Goal: Information Seeking & Learning: Learn about a topic

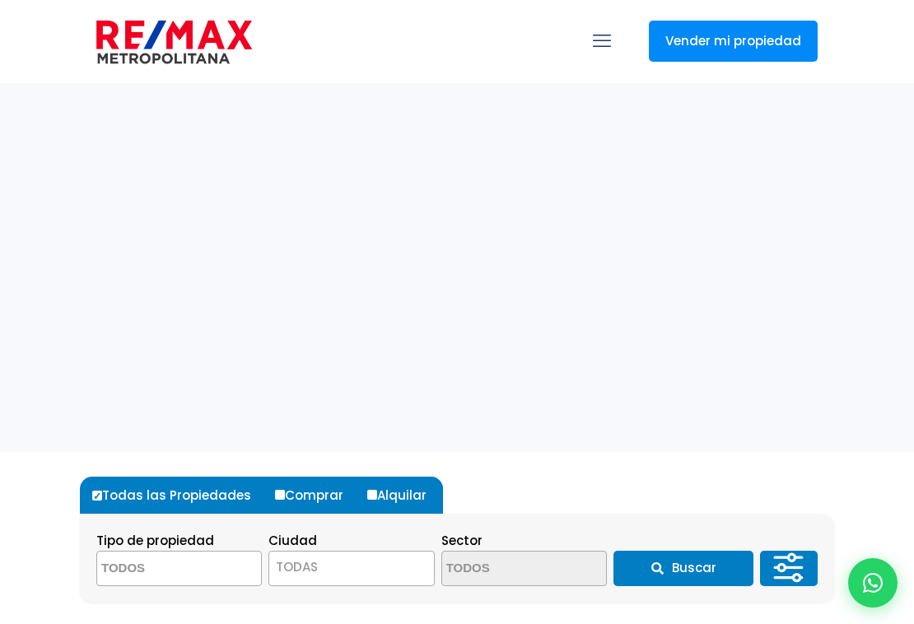
select select
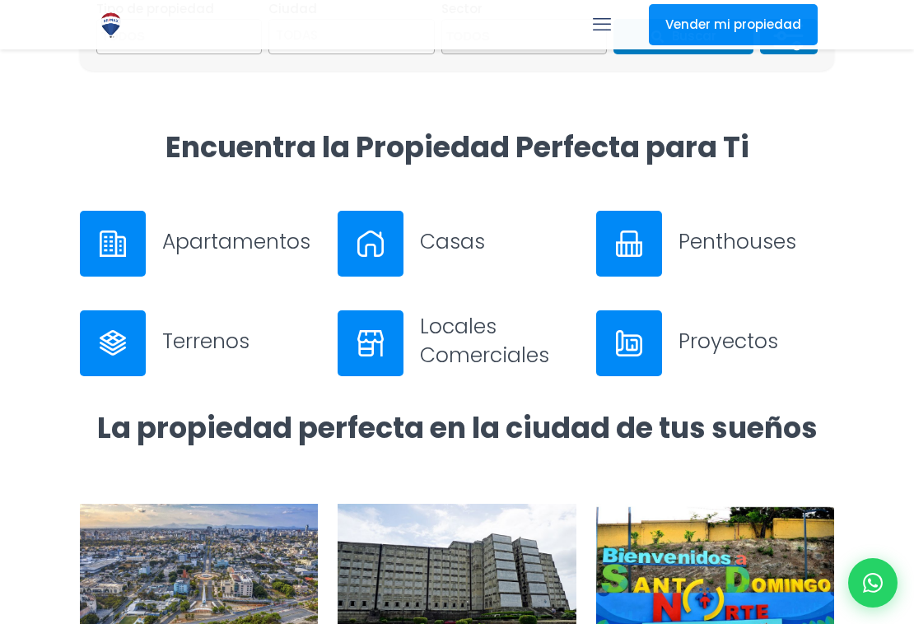
click at [123, 237] on img at bounding box center [113, 244] width 26 height 26
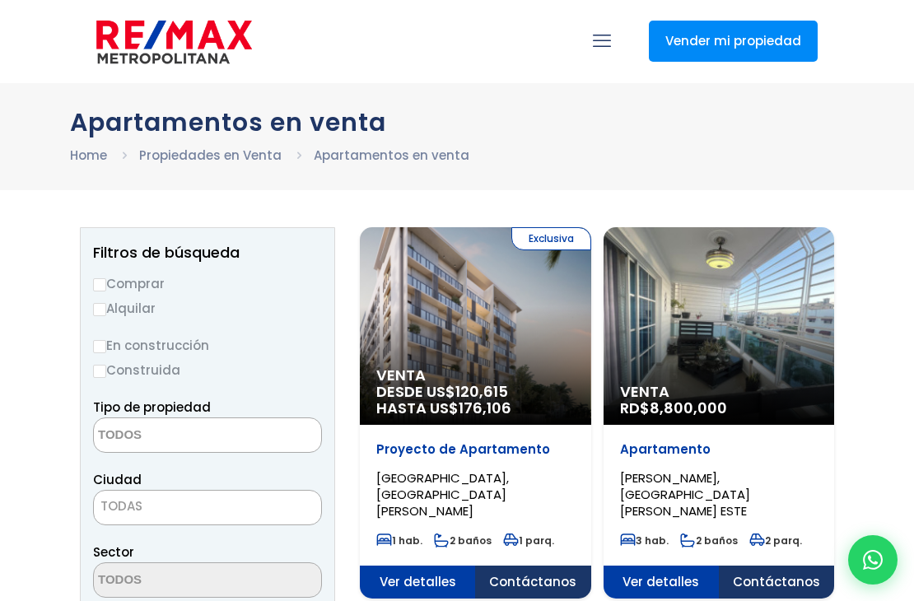
select select
select select "US"
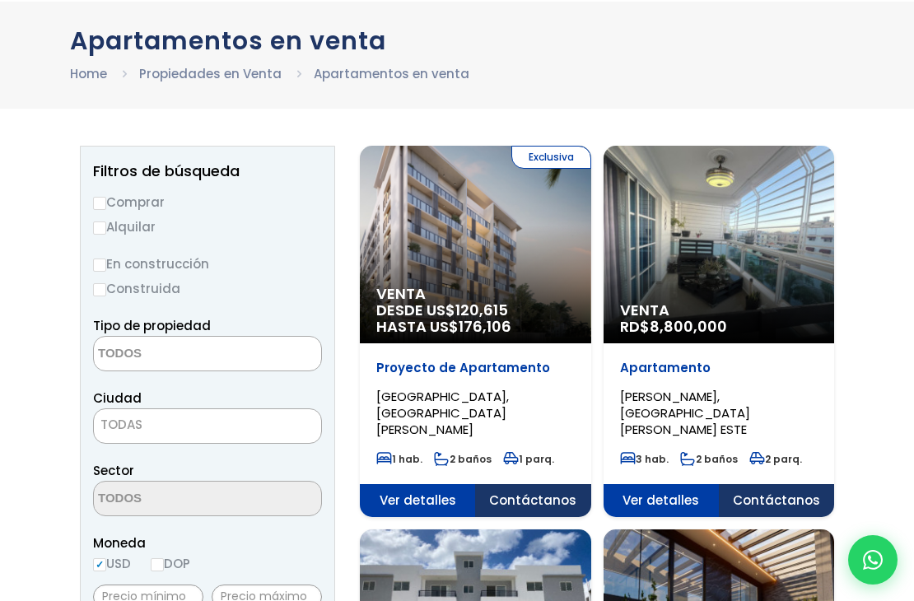
scroll to position [77, 0]
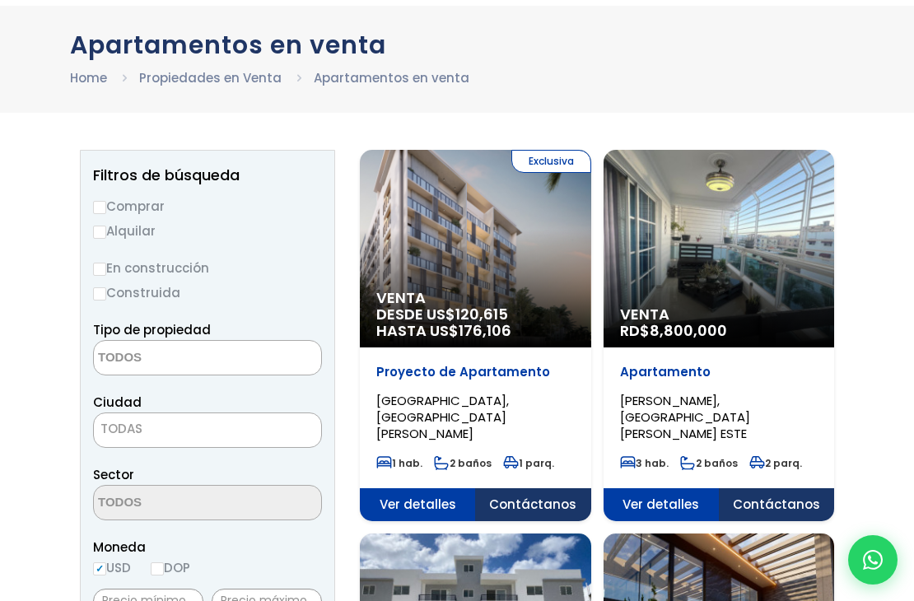
click at [100, 229] on input "Alquilar" at bounding box center [99, 232] width 13 height 13
radio input "true"
click at [154, 360] on textarea "Search" at bounding box center [174, 358] width 160 height 35
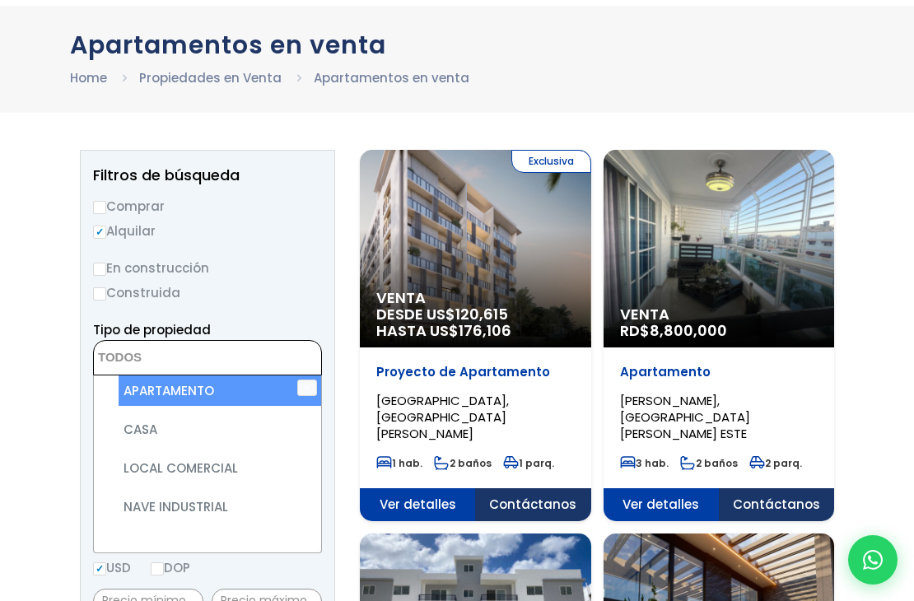
click at [164, 386] on li "APARTAMENTO" at bounding box center [220, 390] width 203 height 30
select select "apartment"
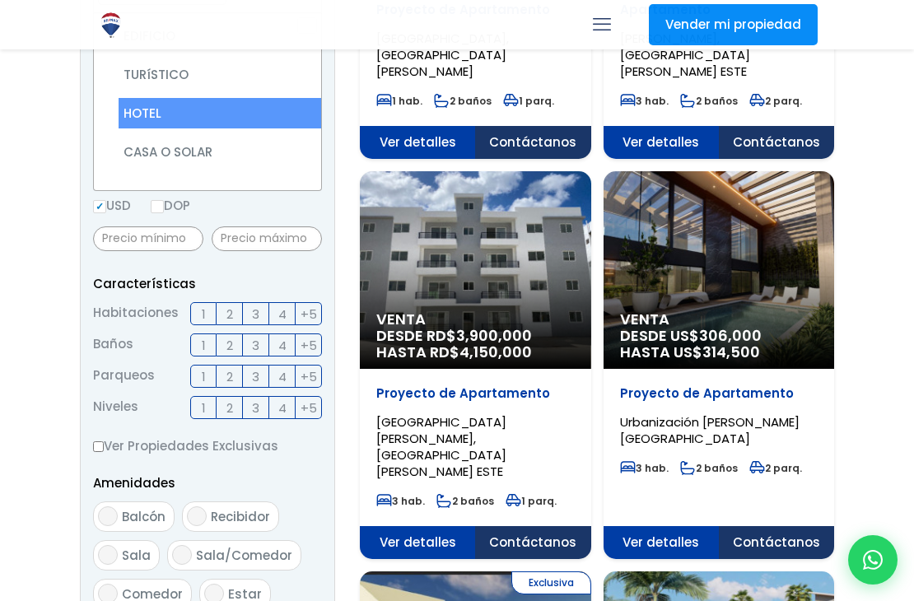
scroll to position [0, 0]
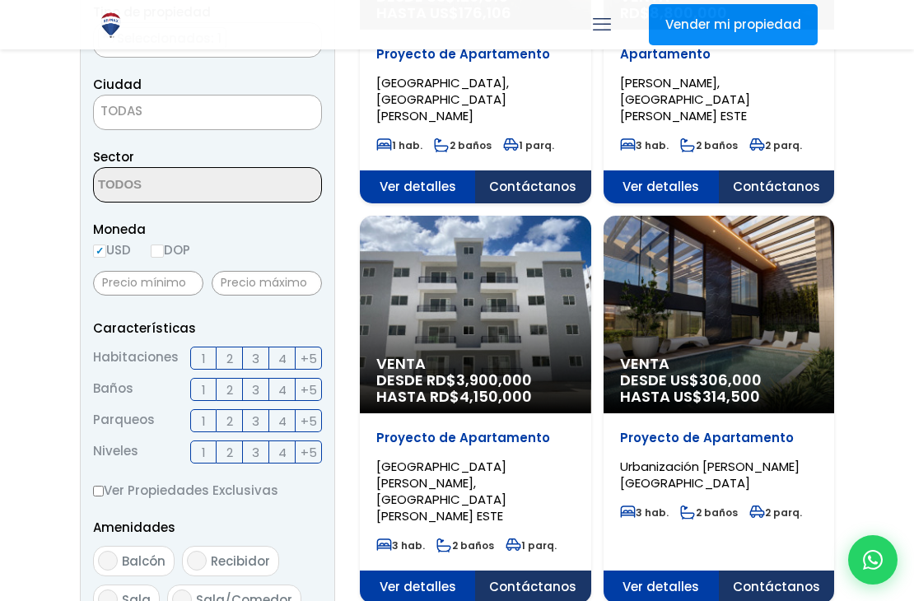
scroll to position [388, 0]
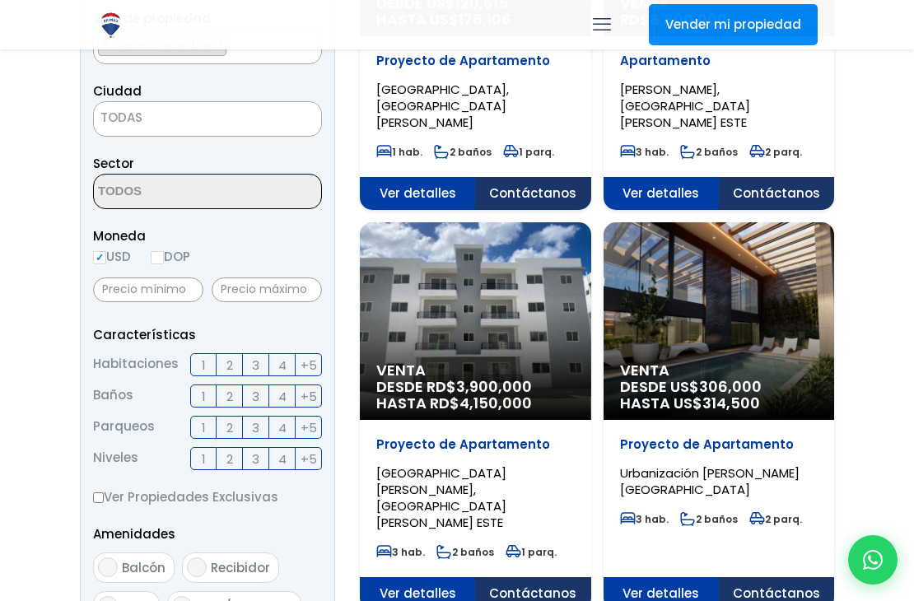
click at [168, 123] on span "TODAS" at bounding box center [207, 117] width 227 height 23
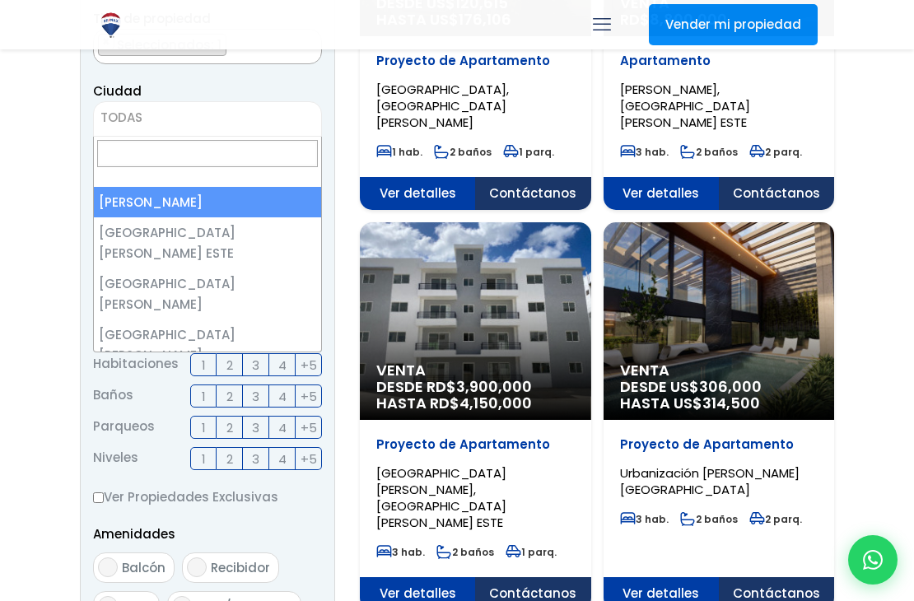
select select "1"
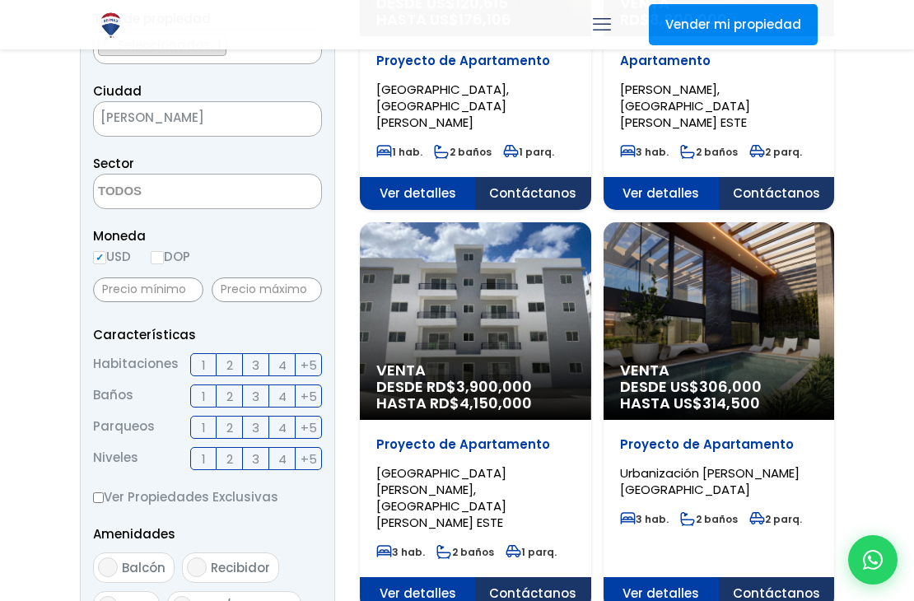
click at [161, 195] on textarea "Search" at bounding box center [174, 192] width 160 height 35
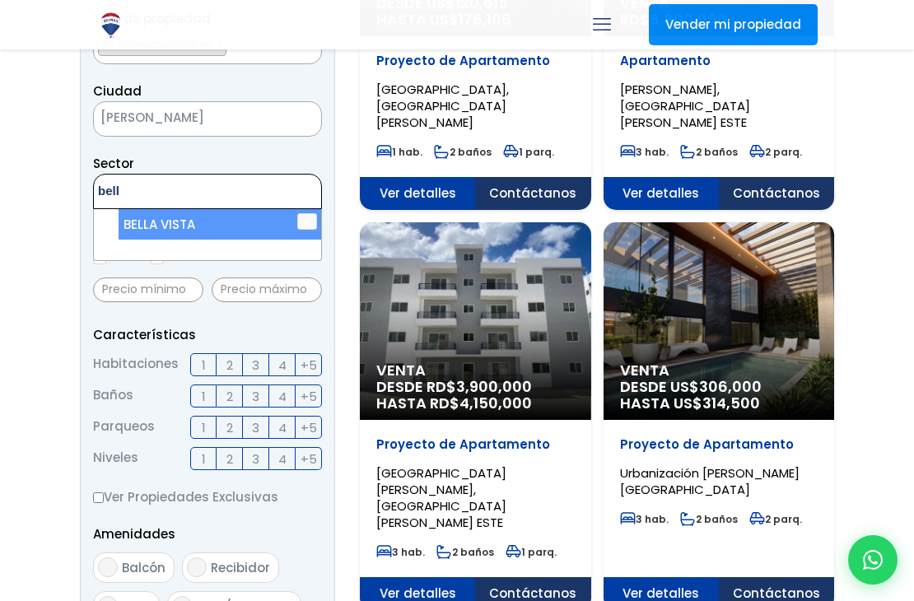
type textarea "bell"
click at [166, 221] on li "BELLA VISTA" at bounding box center [220, 224] width 203 height 30
select select "150"
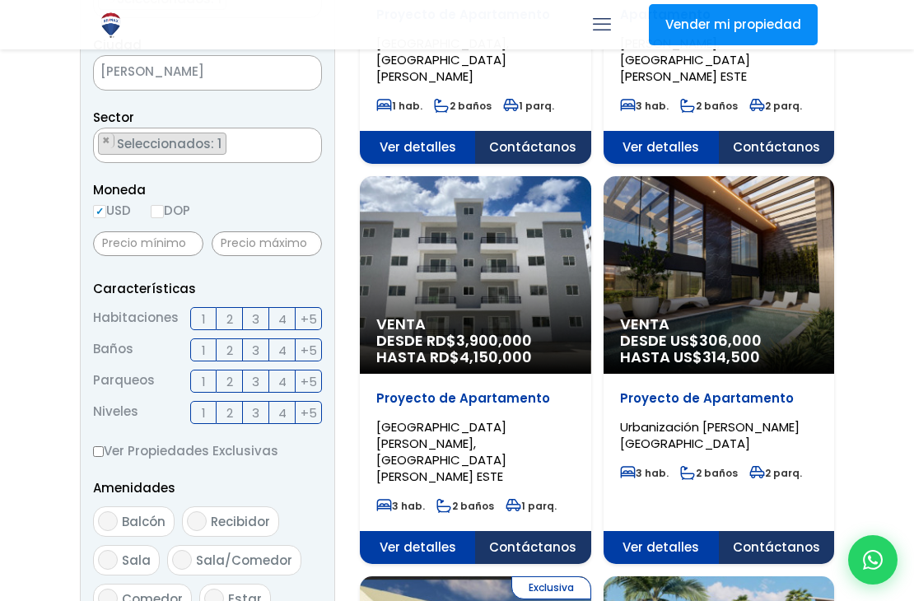
scroll to position [440, 0]
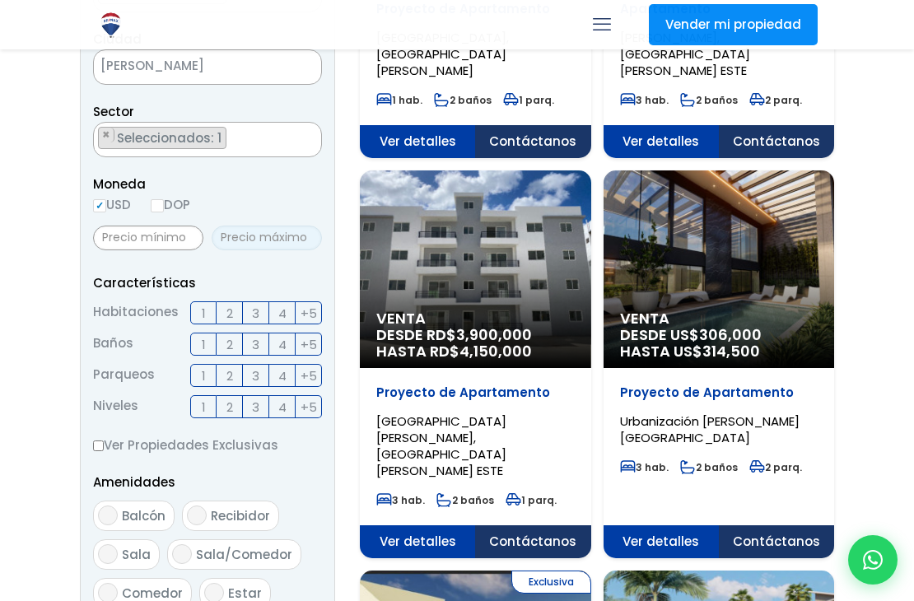
click at [266, 230] on input "text" at bounding box center [267, 238] width 110 height 25
type input "3,000"
click at [228, 276] on p "Características" at bounding box center [207, 283] width 229 height 21
click at [229, 312] on span "2" at bounding box center [229, 313] width 7 height 21
click at [0, 0] on input "2" at bounding box center [0, 0] width 0 height 0
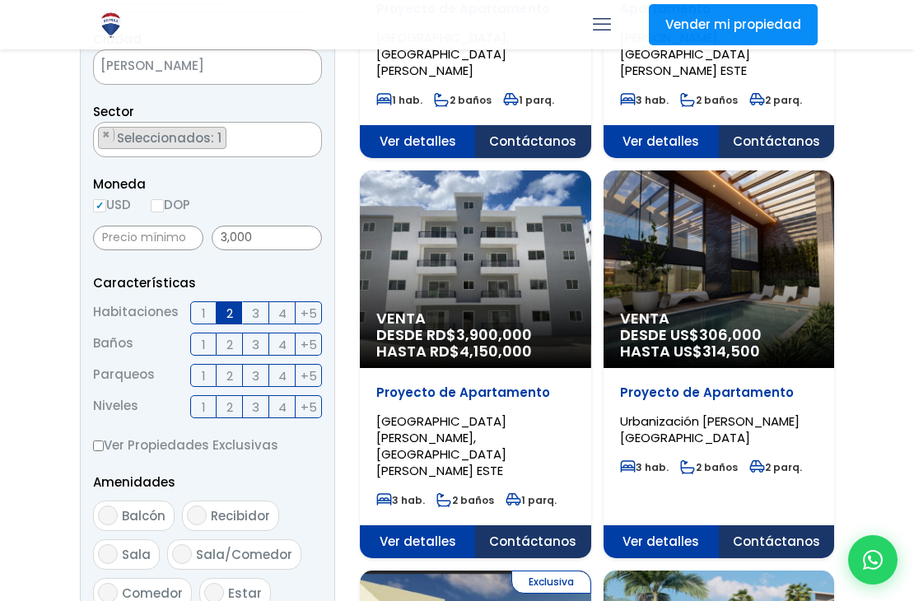
click at [252, 345] on span "3" at bounding box center [255, 344] width 7 height 21
click at [0, 0] on input "3" at bounding box center [0, 0] width 0 height 0
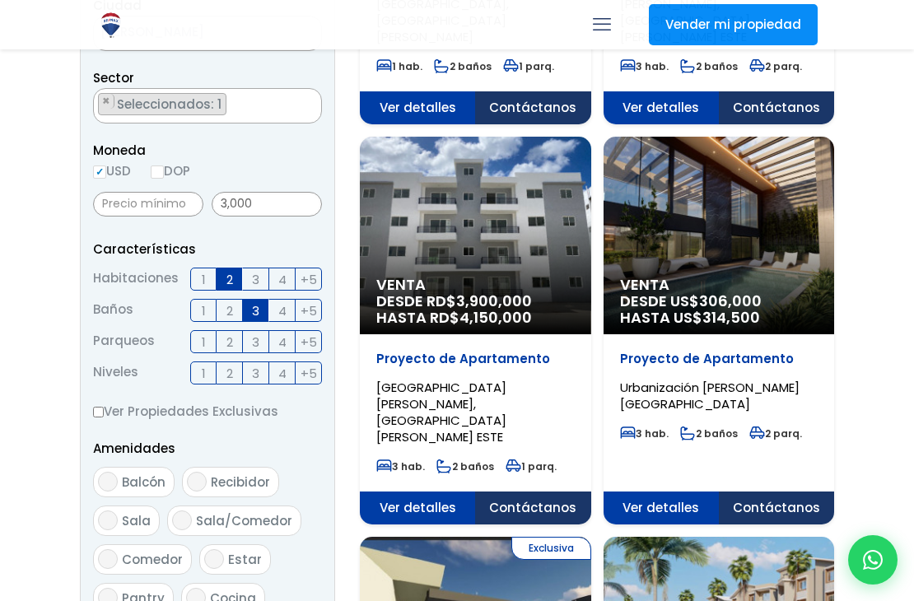
scroll to position [483, 0]
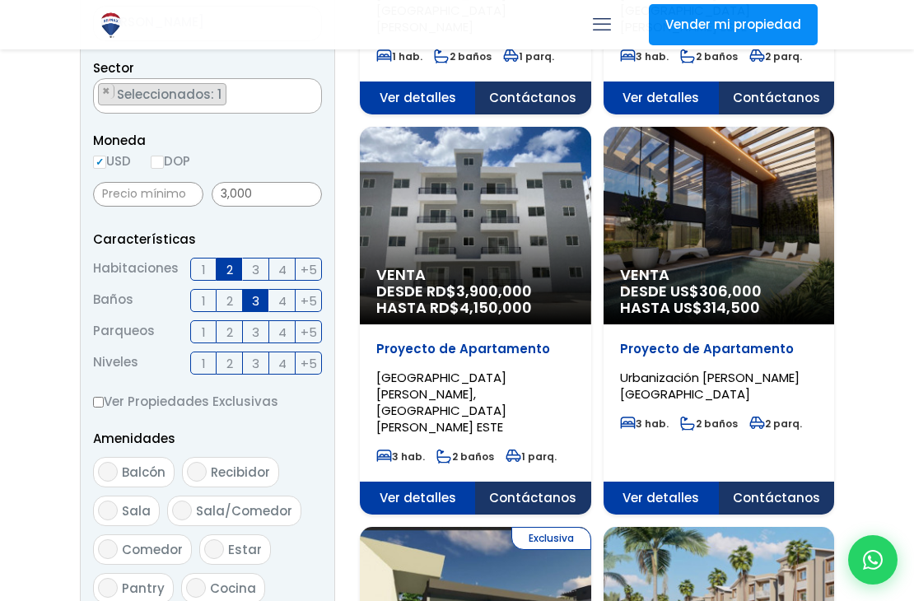
click at [231, 329] on span "2" at bounding box center [229, 332] width 7 height 21
click at [0, 0] on input "2" at bounding box center [0, 0] width 0 height 0
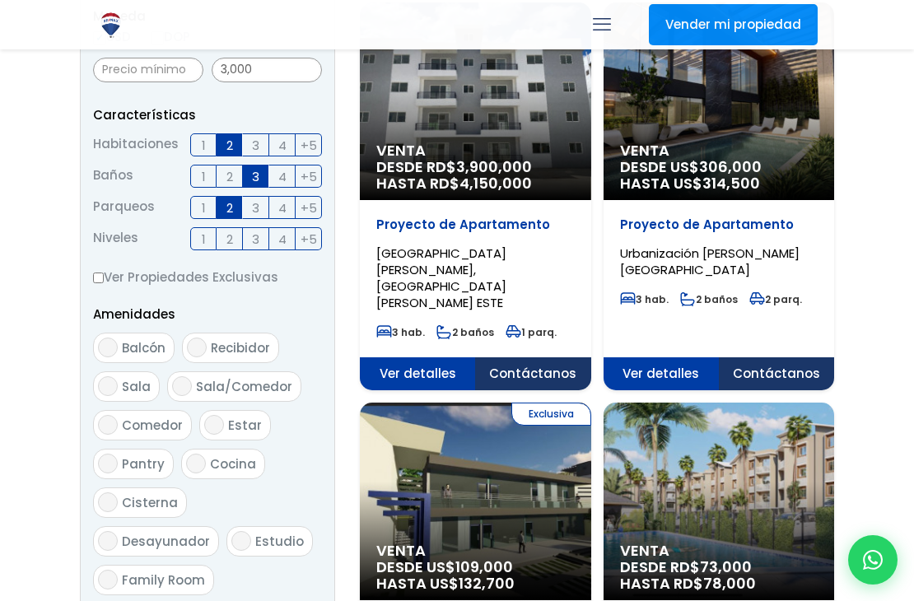
scroll to position [611, 0]
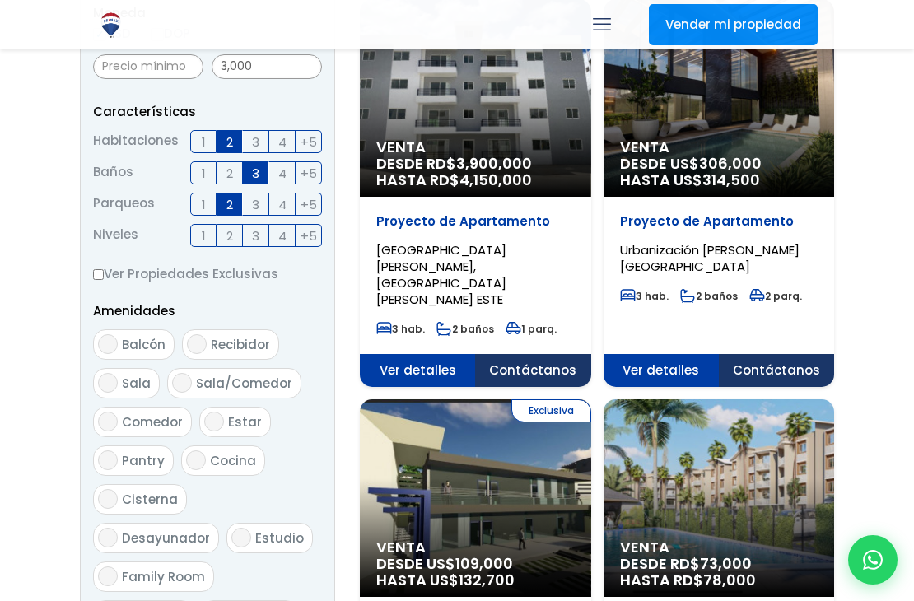
click at [126, 347] on span "Balcón" at bounding box center [144, 344] width 44 height 17
click at [118, 347] on input "Balcón" at bounding box center [108, 344] width 20 height 20
checkbox input "true"
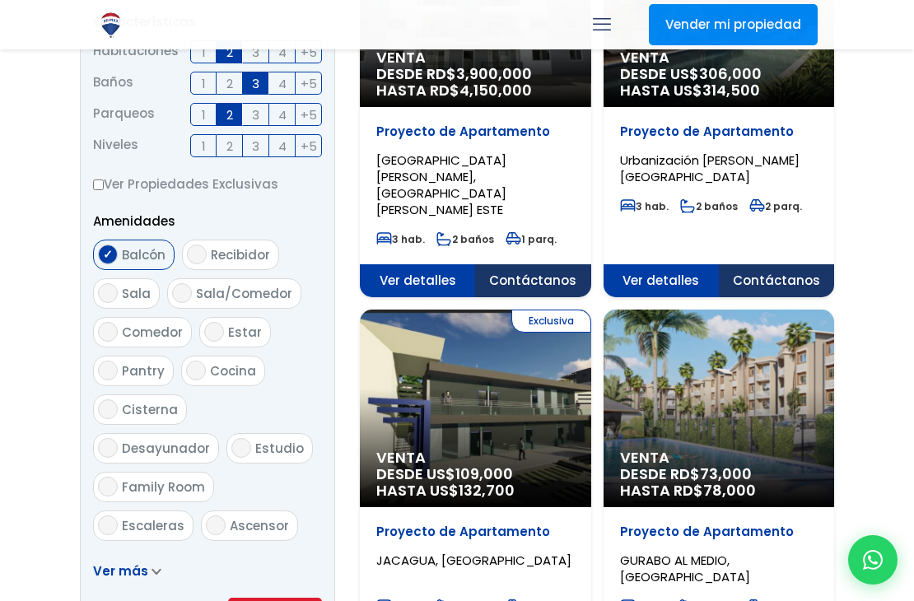
scroll to position [708, 0]
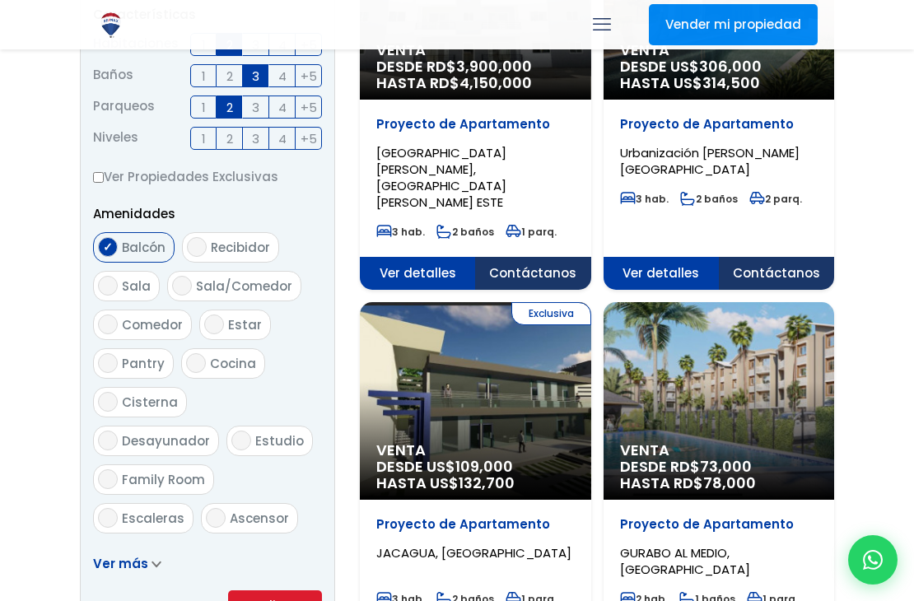
click at [124, 288] on span "Sala" at bounding box center [136, 285] width 29 height 17
click at [118, 288] on input "Sala" at bounding box center [108, 286] width 20 height 20
checkbox input "true"
click at [212, 284] on span "Sala/Comedor" at bounding box center [244, 285] width 96 height 17
click at [192, 284] on input "Sala/Comedor" at bounding box center [182, 286] width 20 height 20
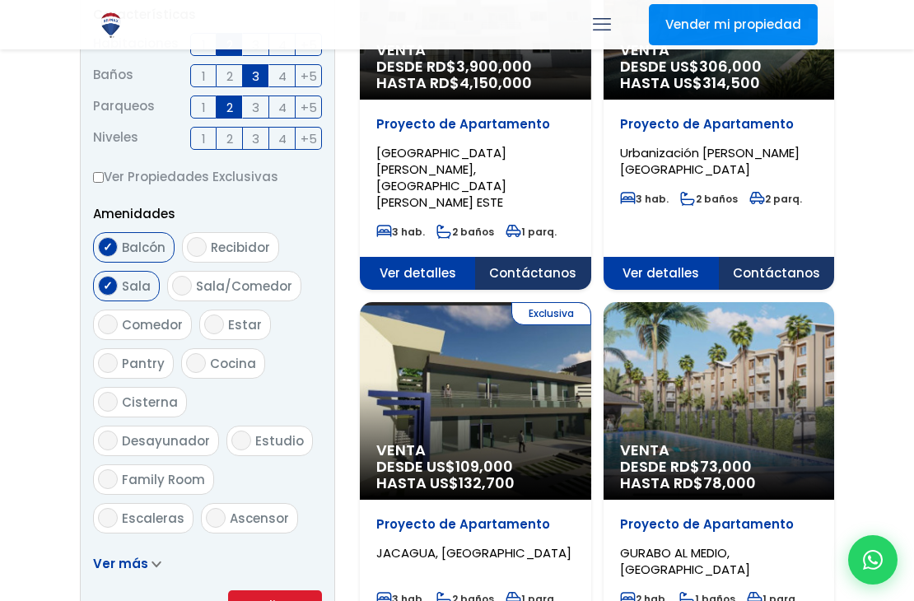
checkbox input "true"
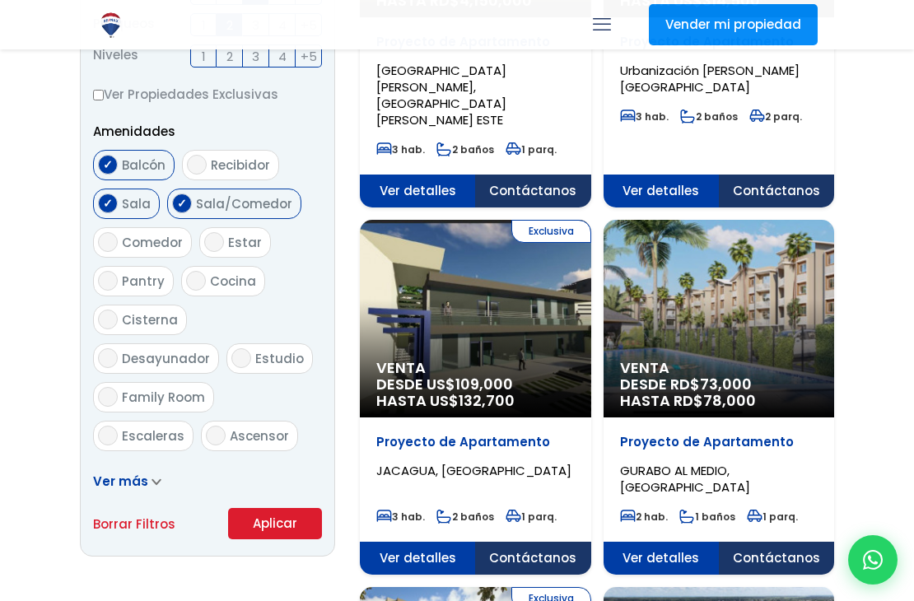
scroll to position [798, 0]
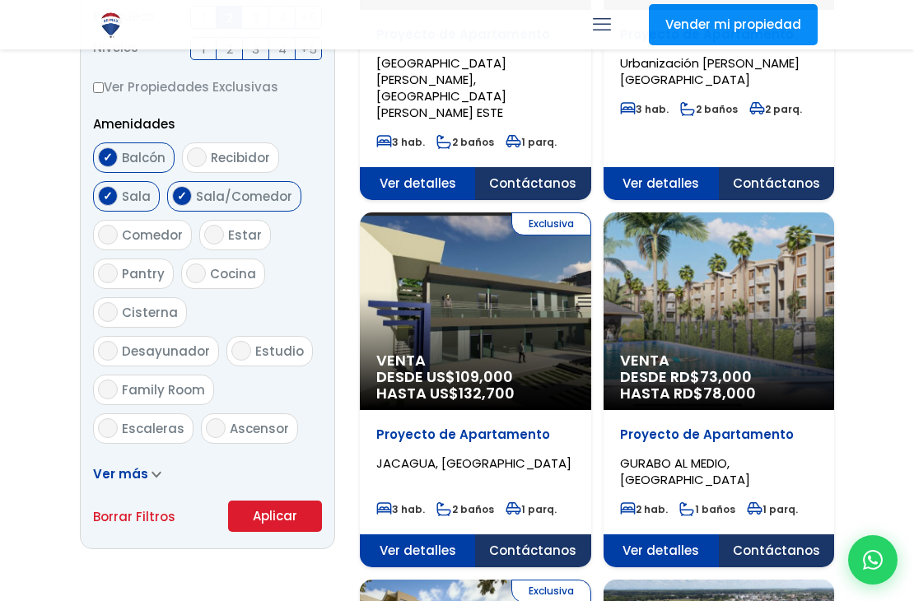
click at [199, 275] on input "Cocina" at bounding box center [196, 273] width 20 height 20
checkbox input "true"
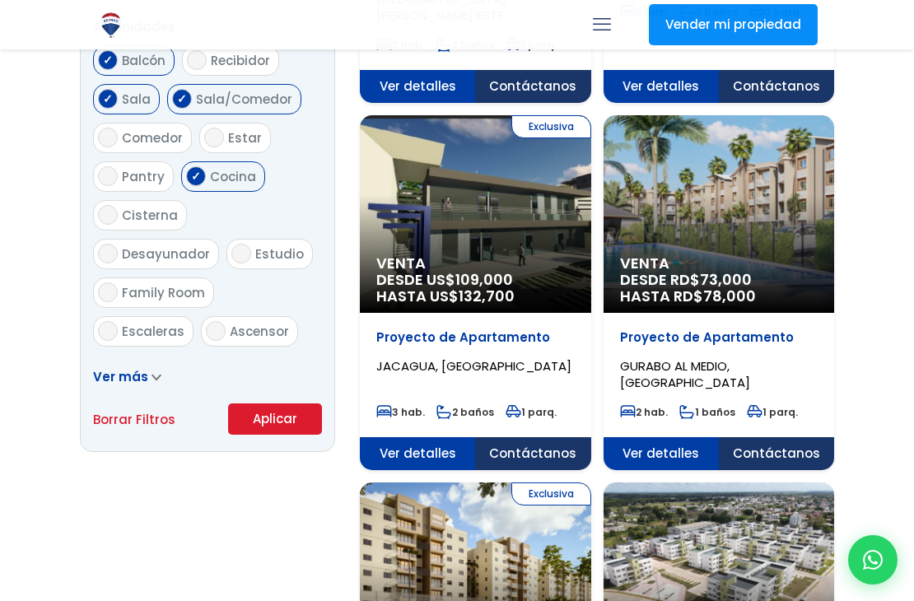
scroll to position [897, 0]
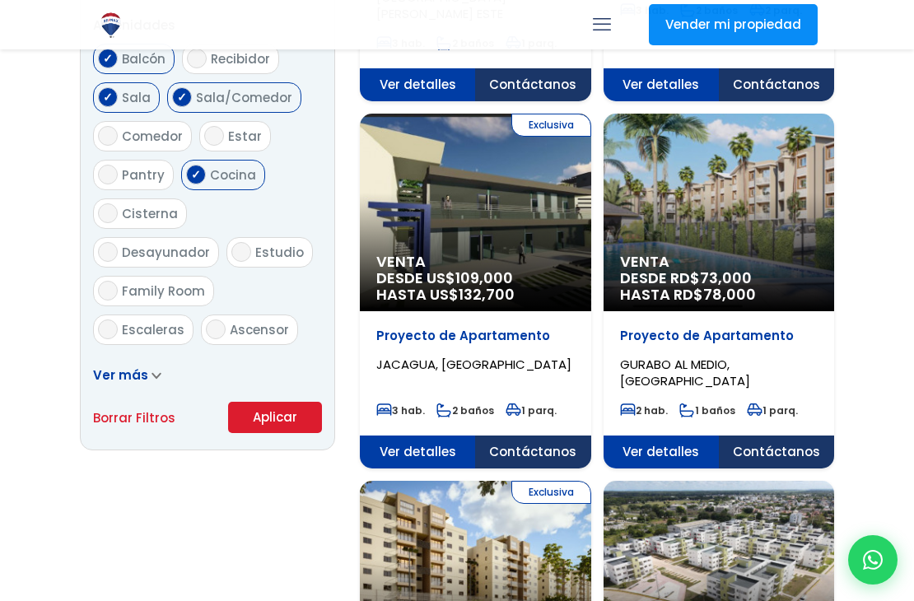
click at [255, 247] on span "Estudio" at bounding box center [279, 252] width 49 height 17
click at [231, 247] on input "Estudio" at bounding box center [241, 252] width 20 height 20
checkbox input "true"
click at [257, 321] on span "Ascensor" at bounding box center [259, 329] width 59 height 17
click at [226, 319] on input "Ascensor" at bounding box center [216, 329] width 20 height 20
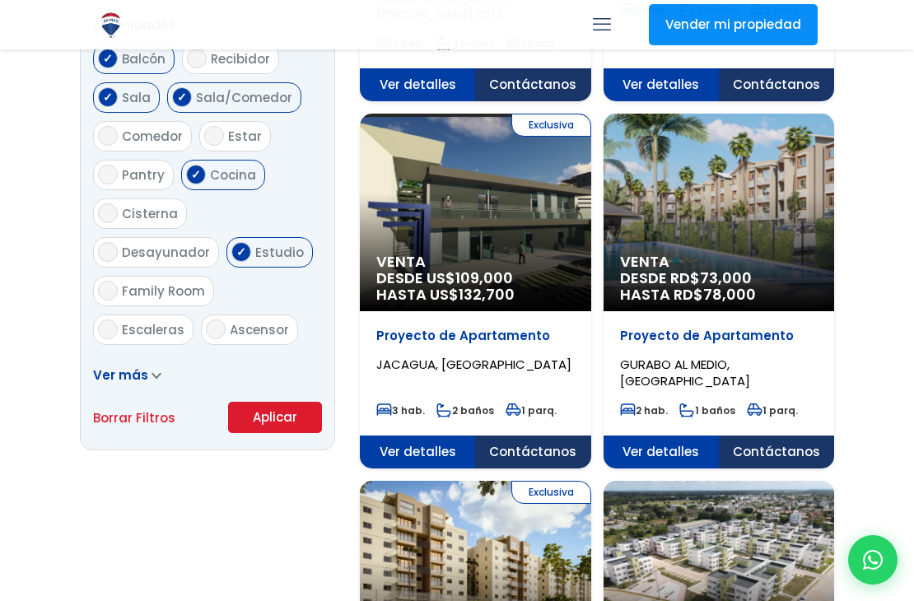
checkbox input "true"
click at [151, 375] on icon at bounding box center [156, 375] width 10 height 7
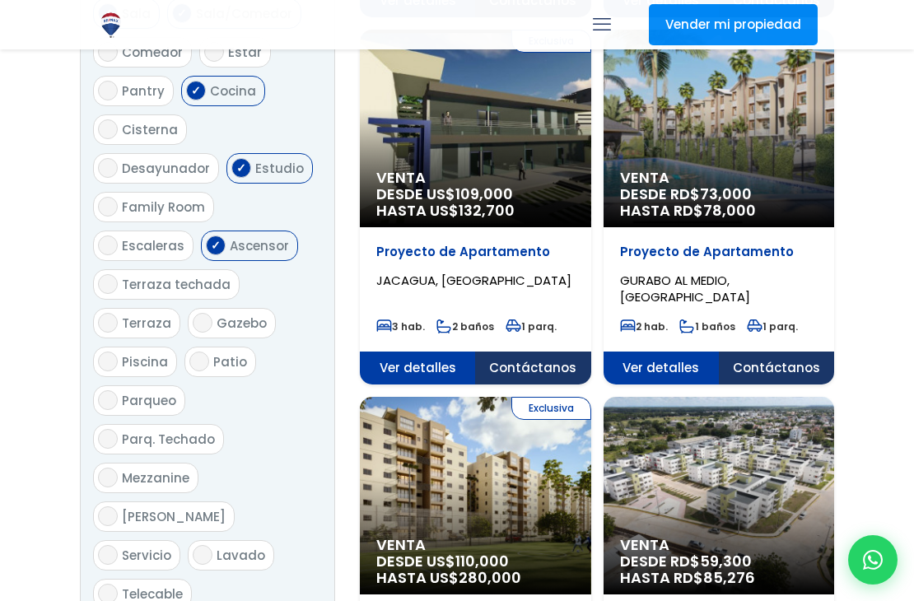
scroll to position [983, 0]
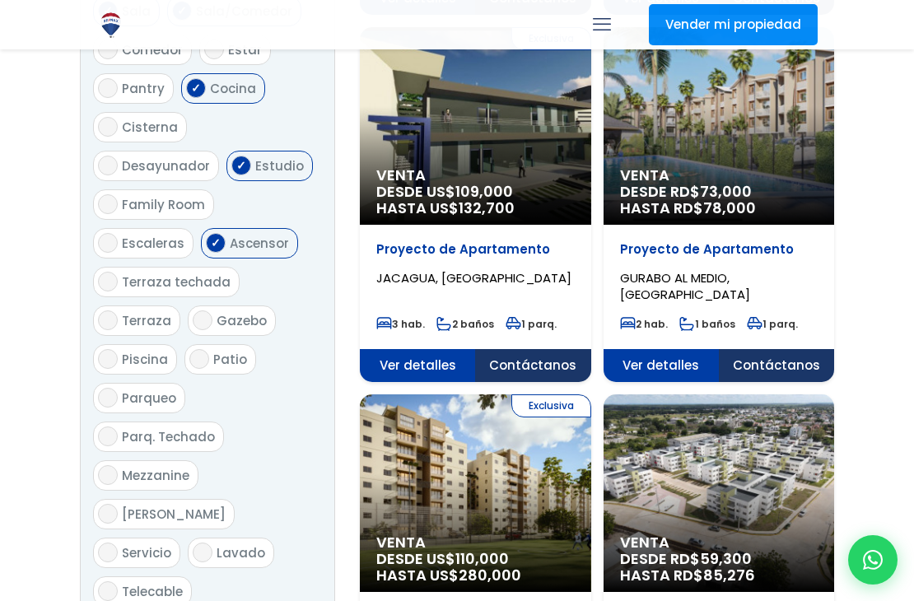
click at [139, 351] on span "Piscina" at bounding box center [145, 359] width 46 height 17
click at [118, 349] on input "Piscina" at bounding box center [108, 359] width 20 height 20
checkbox input "true"
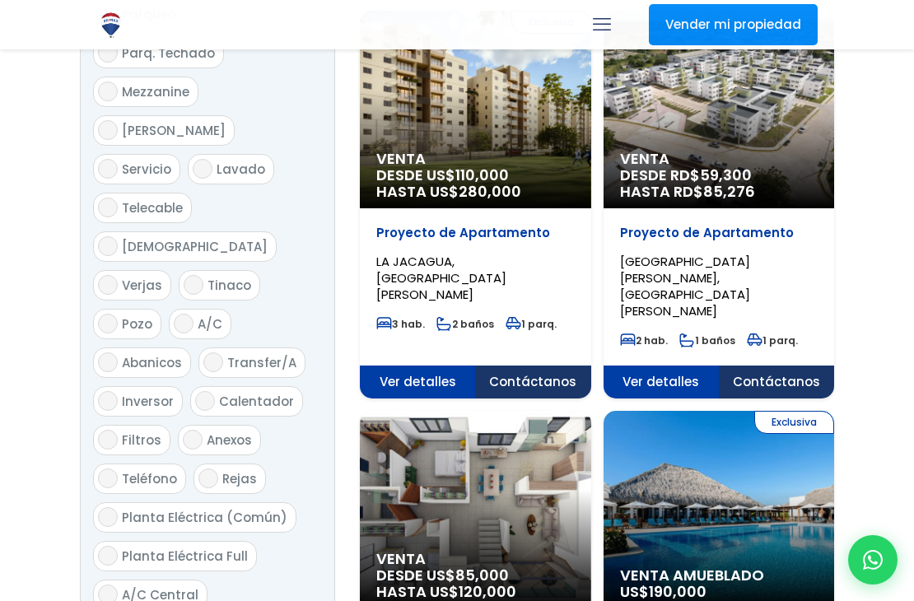
scroll to position [1370, 0]
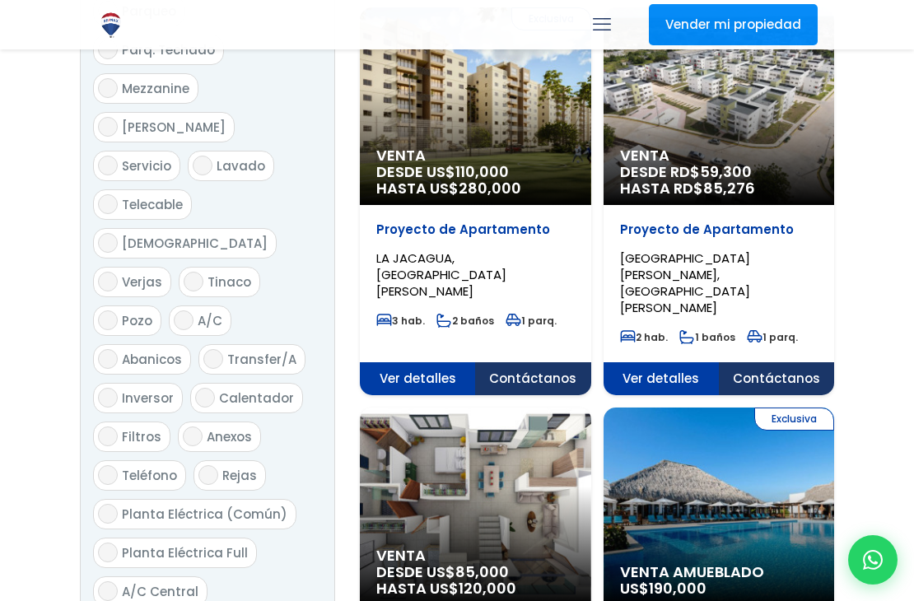
click at [183, 310] on input "A/C" at bounding box center [184, 320] width 20 height 20
checkbox input "true"
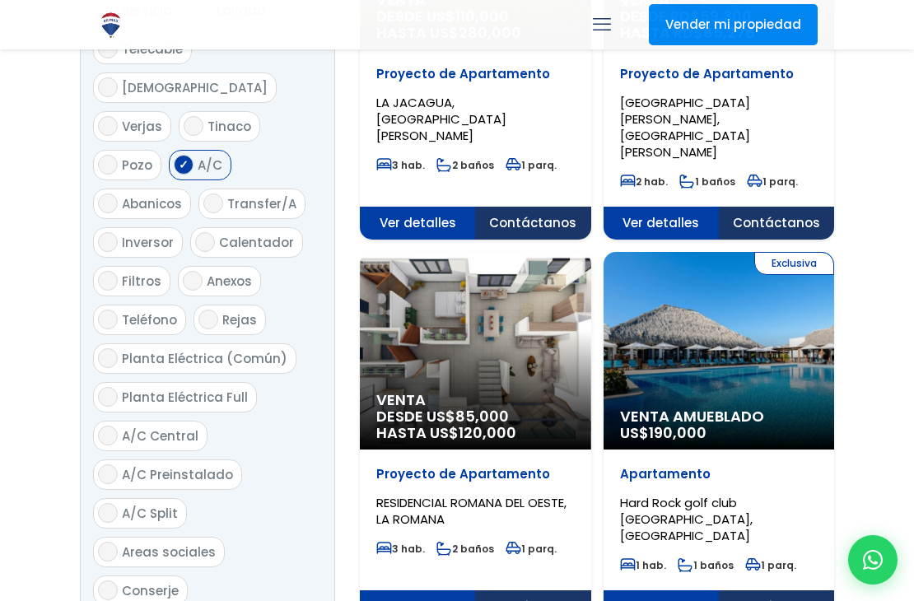
scroll to position [1535, 0]
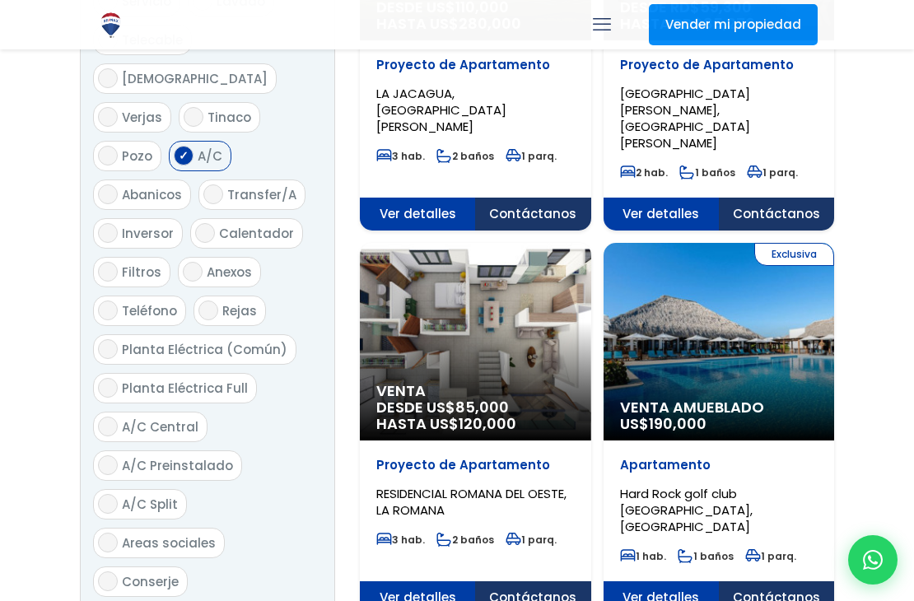
click at [112, 378] on input "Planta Eléctrica Full" at bounding box center [108, 388] width 20 height 20
checkbox input "true"
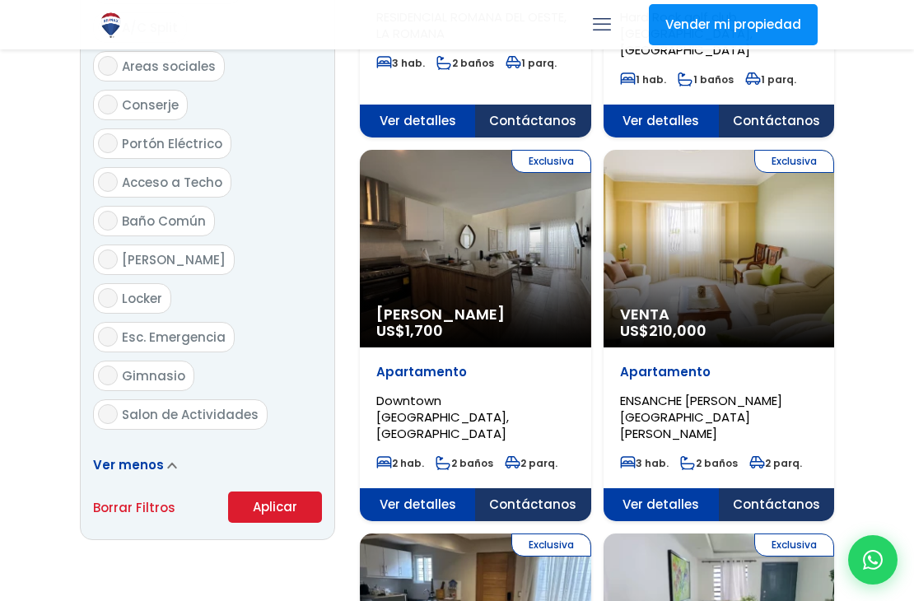
scroll to position [2013, 0]
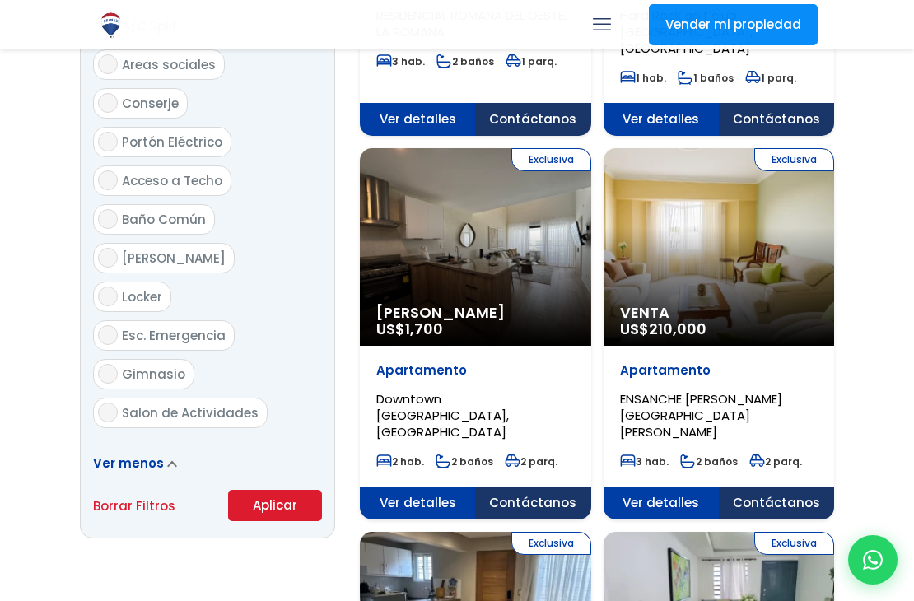
click at [260, 490] on button "Aplicar" at bounding box center [275, 505] width 94 height 31
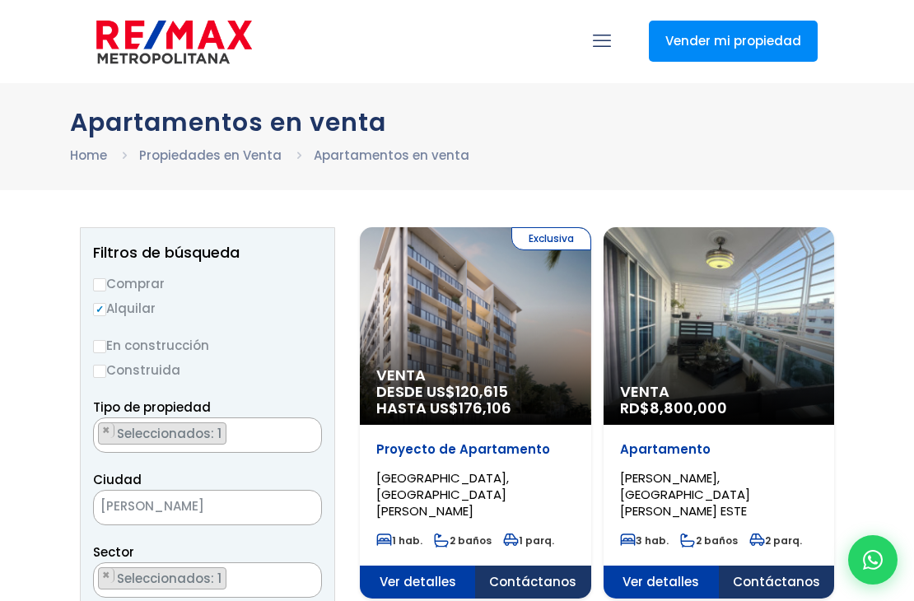
scroll to position [0, 0]
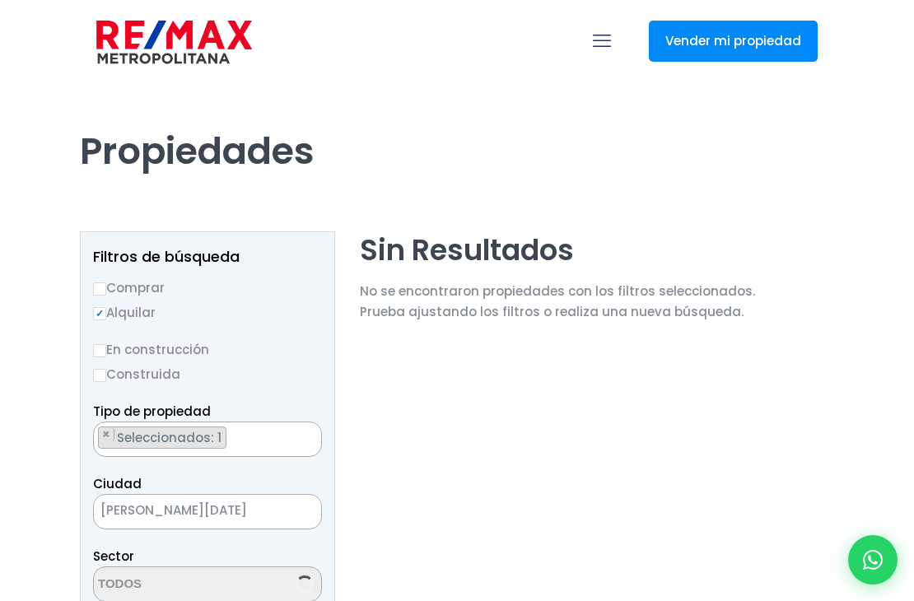
select select "150"
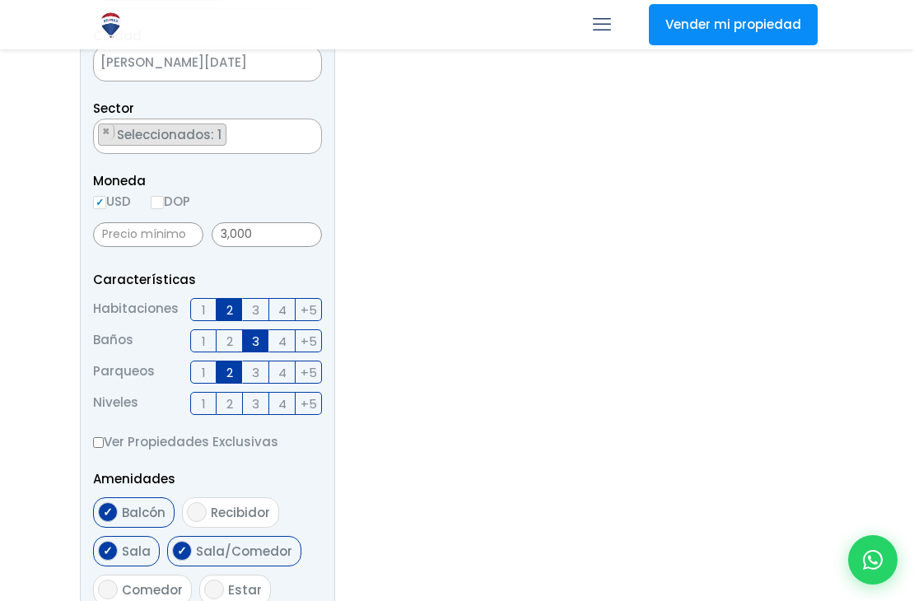
scroll to position [451, 0]
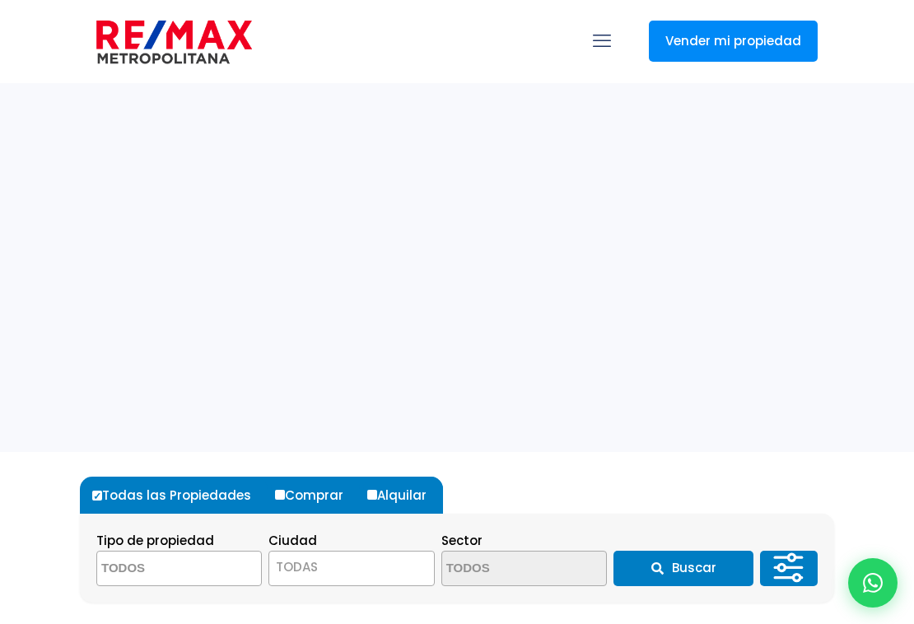
select select
